Goal: Task Accomplishment & Management: Manage account settings

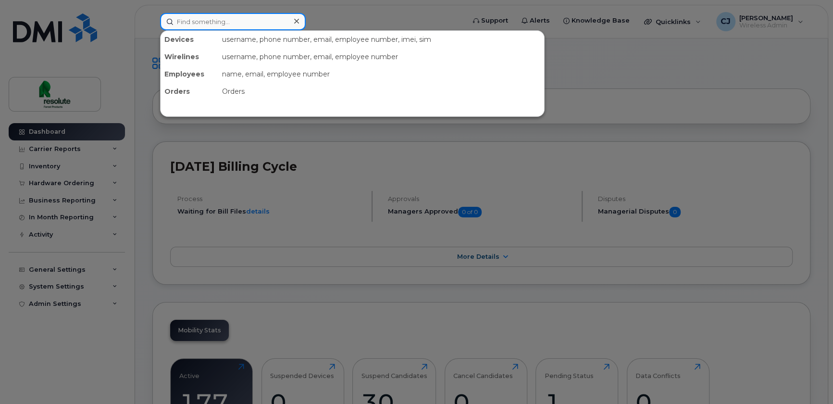
click at [256, 20] on input at bounding box center [233, 21] width 146 height 17
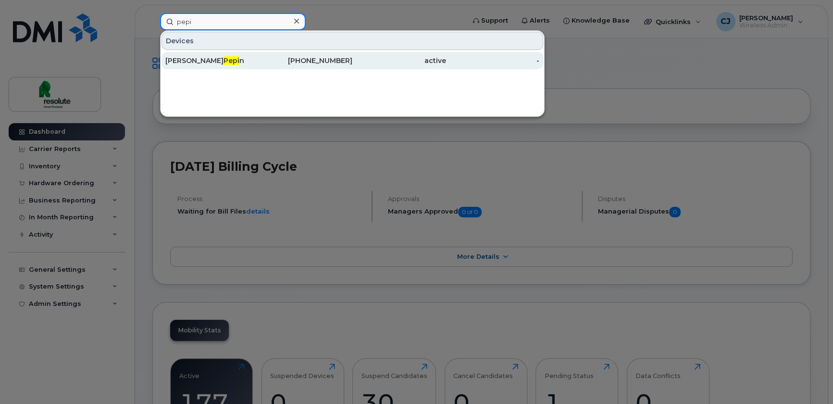
type input "pepi"
click at [234, 61] on div "Marie-Soleil Pepi n" at bounding box center [212, 61] width 94 height 10
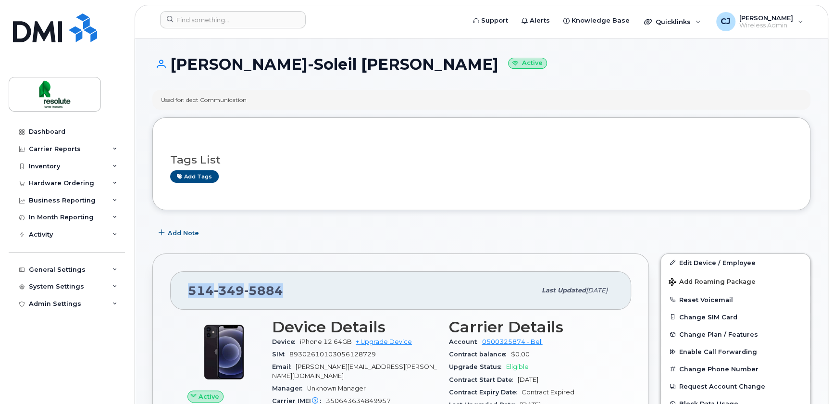
drag, startPoint x: 291, startPoint y: 288, endPoint x: 166, endPoint y: 291, distance: 125.1
click at [166, 291] on div "[PHONE_NUMBER] Last updated [DATE] Active Send Message 24.81 MB  used 5.00 GB  …" at bounding box center [400, 410] width 497 height 314
copy span "[PHONE_NUMBER]"
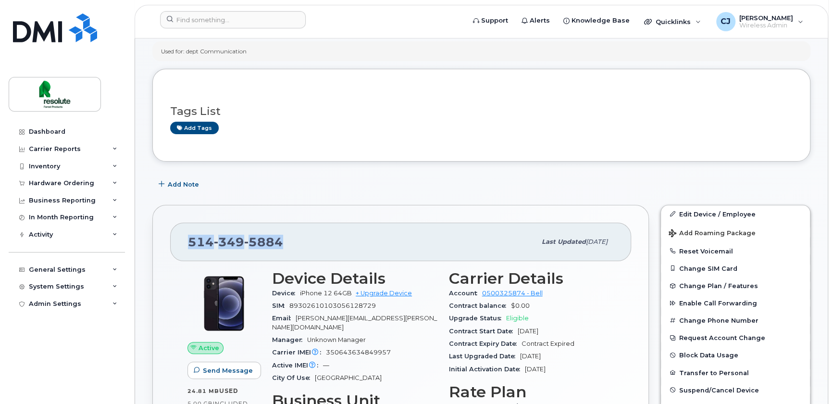
scroll to position [131, 0]
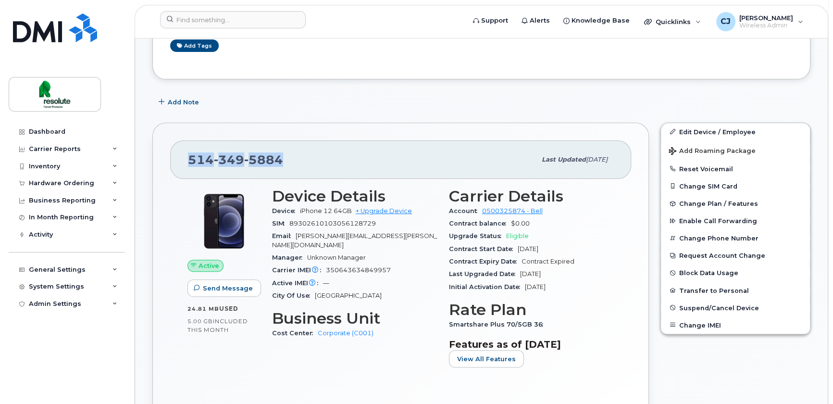
click at [294, 153] on div "[PHONE_NUMBER]" at bounding box center [362, 160] width 348 height 20
drag, startPoint x: 314, startPoint y: 154, endPoint x: 185, endPoint y: 168, distance: 130.2
click at [185, 168] on div "[PHONE_NUMBER] Last updated [DATE]" at bounding box center [400, 159] width 461 height 38
copy span "[PHONE_NUMBER]"
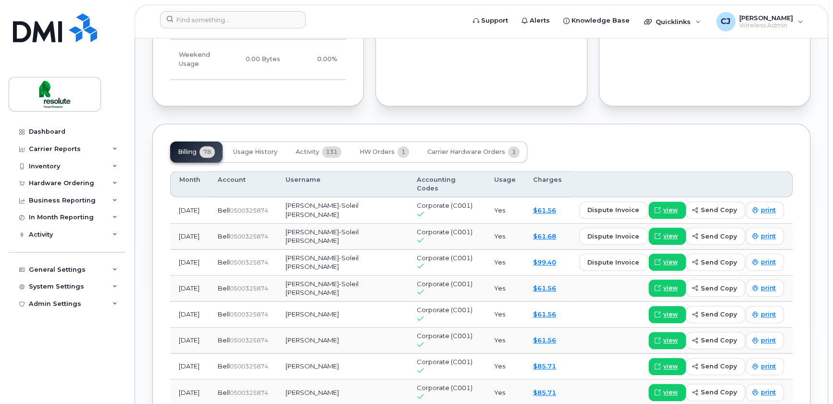
scroll to position [699, 0]
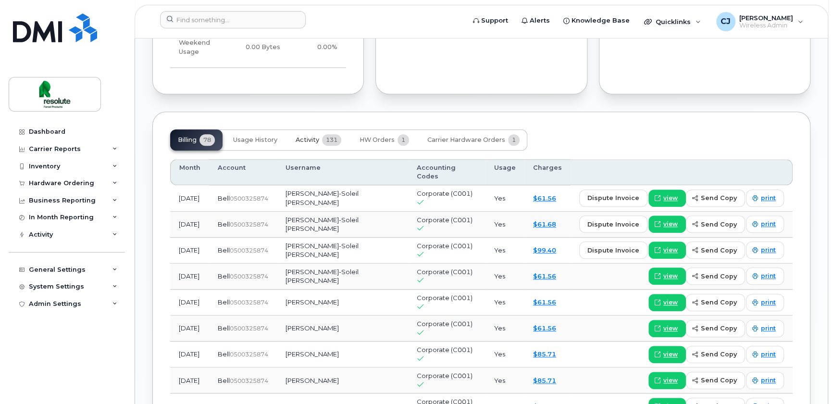
click at [321, 138] on button "Activity 131" at bounding box center [318, 139] width 61 height 21
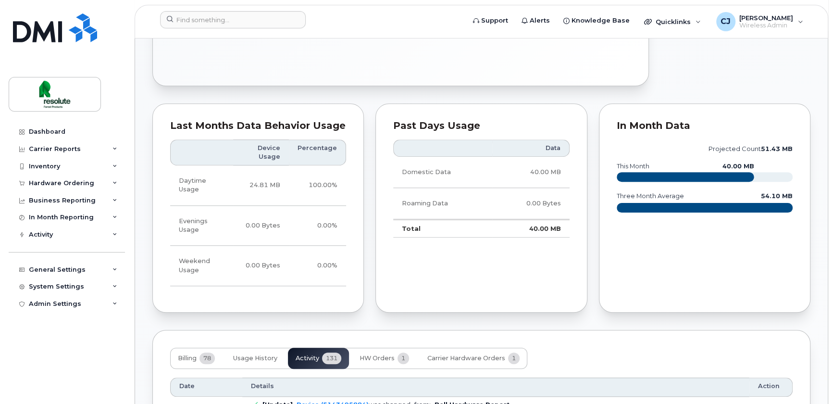
scroll to position [655, 0]
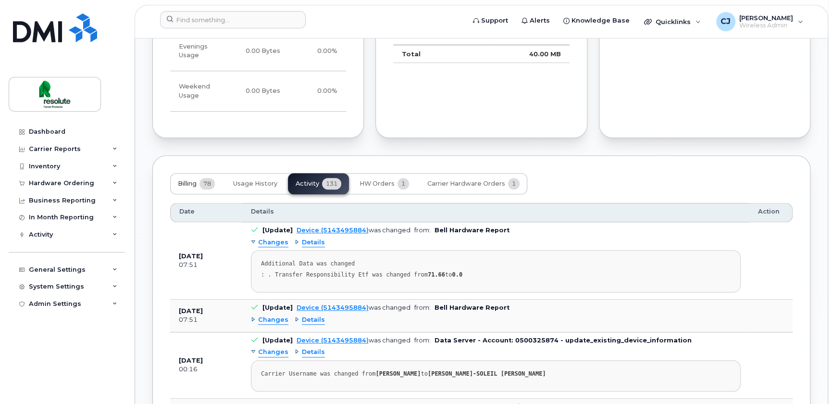
click at [192, 185] on span "Billing" at bounding box center [187, 184] width 19 height 8
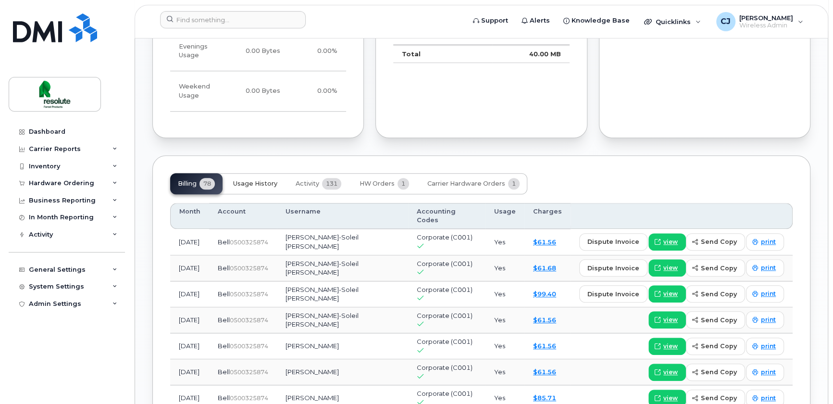
click at [260, 183] on span "Usage History" at bounding box center [255, 184] width 44 height 8
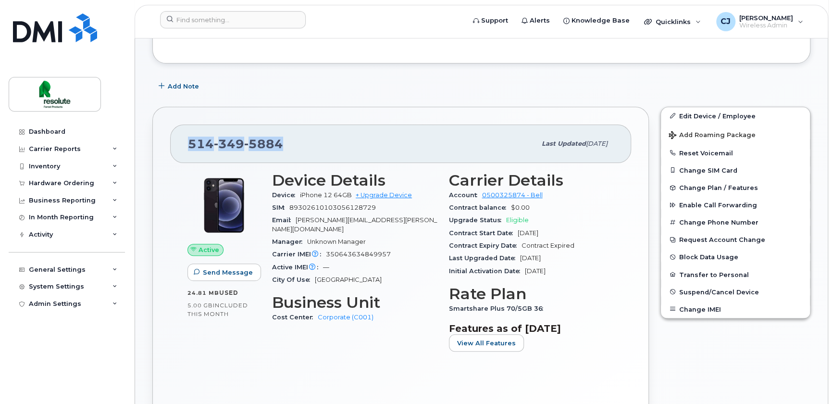
scroll to position [131, 0]
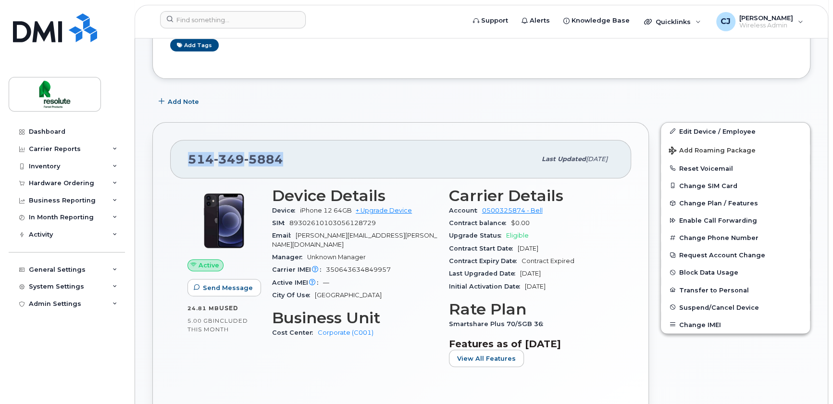
copy span "[PHONE_NUMBER]"
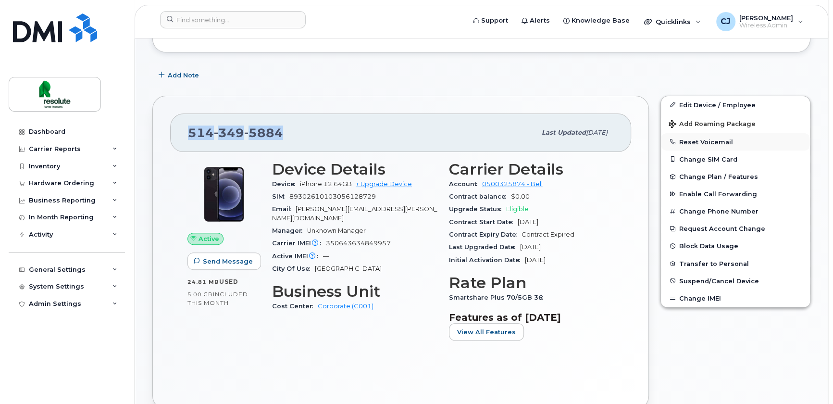
scroll to position [175, 0]
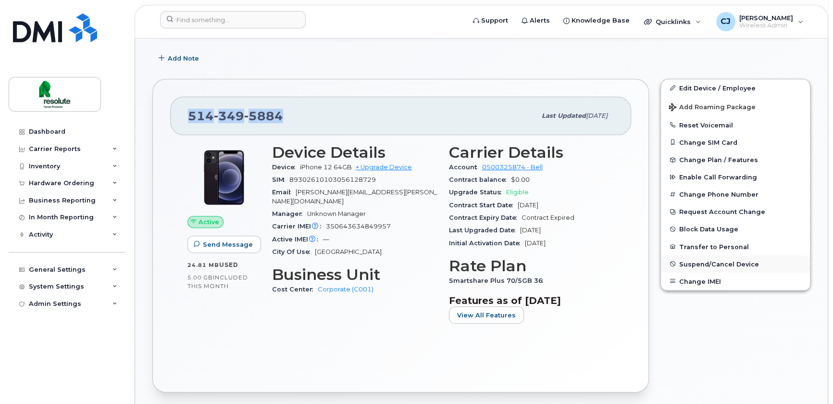
click at [724, 265] on span "Suspend/Cancel Device" at bounding box center [720, 263] width 80 height 7
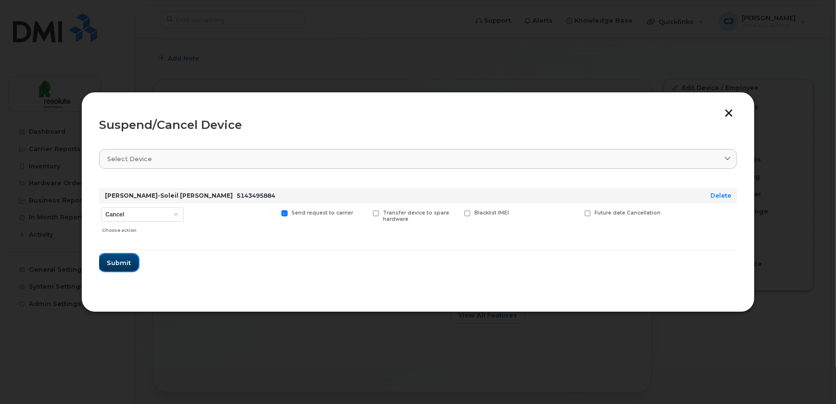
click at [119, 262] on span "Submit" at bounding box center [119, 262] width 24 height 9
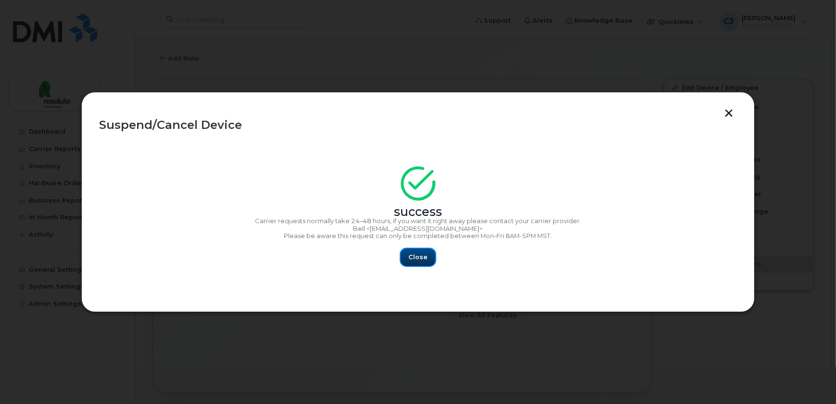
click at [425, 261] on span "Close" at bounding box center [417, 256] width 19 height 9
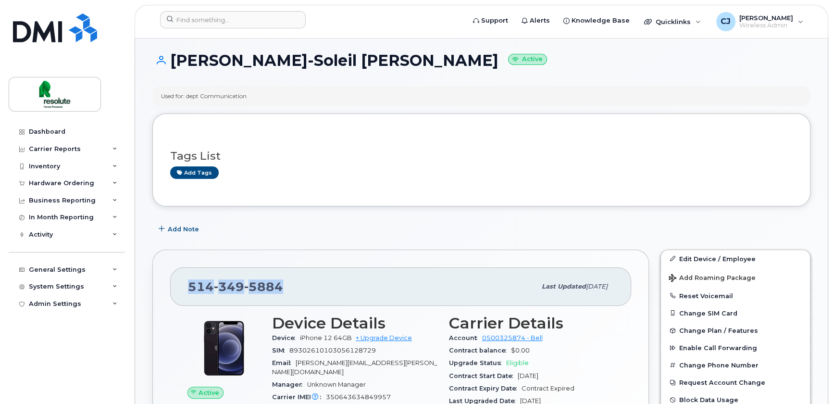
scroll to position [0, 0]
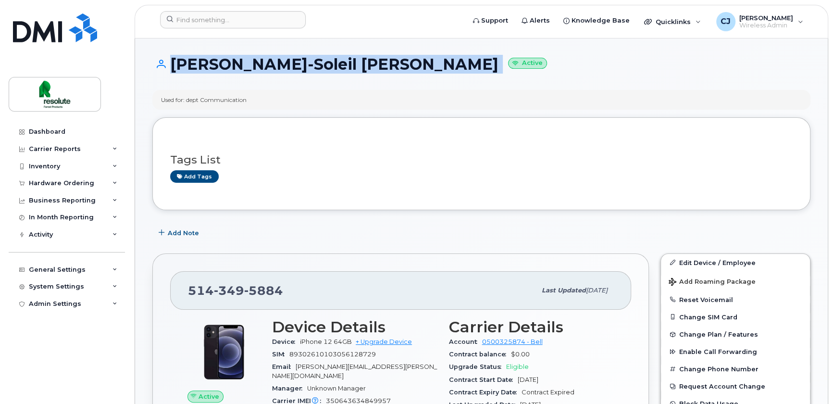
drag, startPoint x: 321, startPoint y: 64, endPoint x: 162, endPoint y: 65, distance: 159.7
click at [162, 65] on h1 "[PERSON_NAME]-Soleil [PERSON_NAME] Active" at bounding box center [481, 64] width 658 height 17
copy h1 "[PERSON_NAME]-Soleil [PERSON_NAME]"
